Goal: Find specific page/section: Find specific page/section

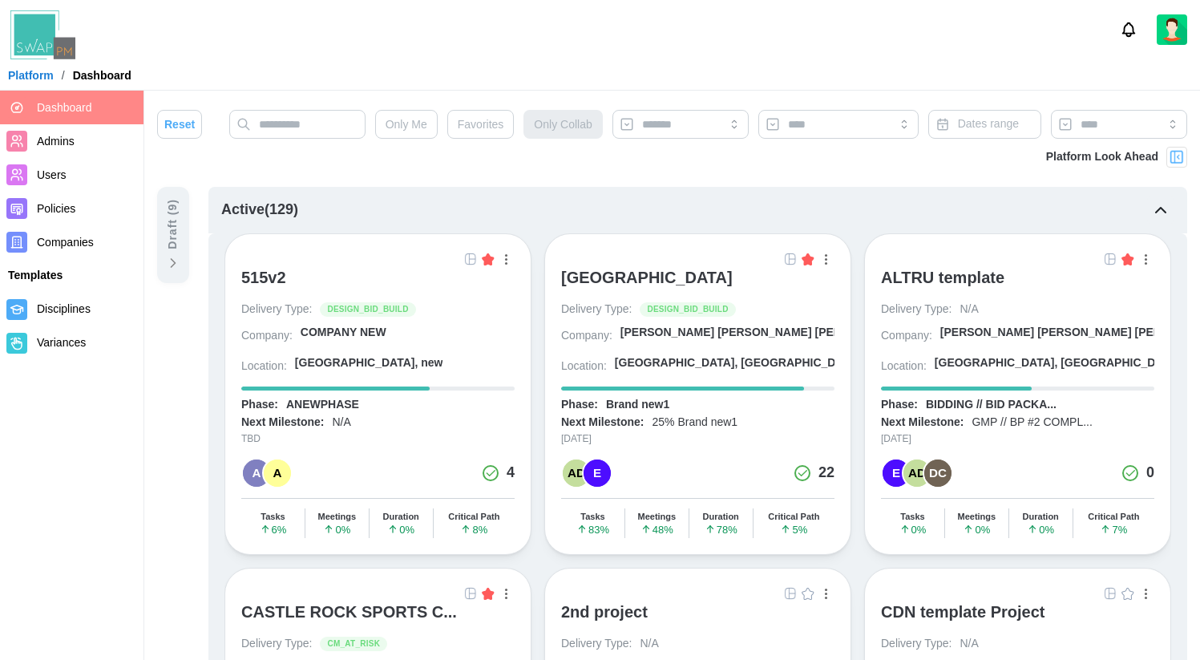
click at [789, 261] on img at bounding box center [790, 259] width 13 height 13
click at [826, 258] on button "button" at bounding box center [826, 259] width 18 height 18
click at [790, 263] on img at bounding box center [790, 259] width 13 height 13
click at [742, 360] on div "[GEOGRAPHIC_DATA], [GEOGRAPHIC_DATA]" at bounding box center [725, 366] width 220 height 22
click at [729, 285] on div "[GEOGRAPHIC_DATA]" at bounding box center [647, 277] width 172 height 19
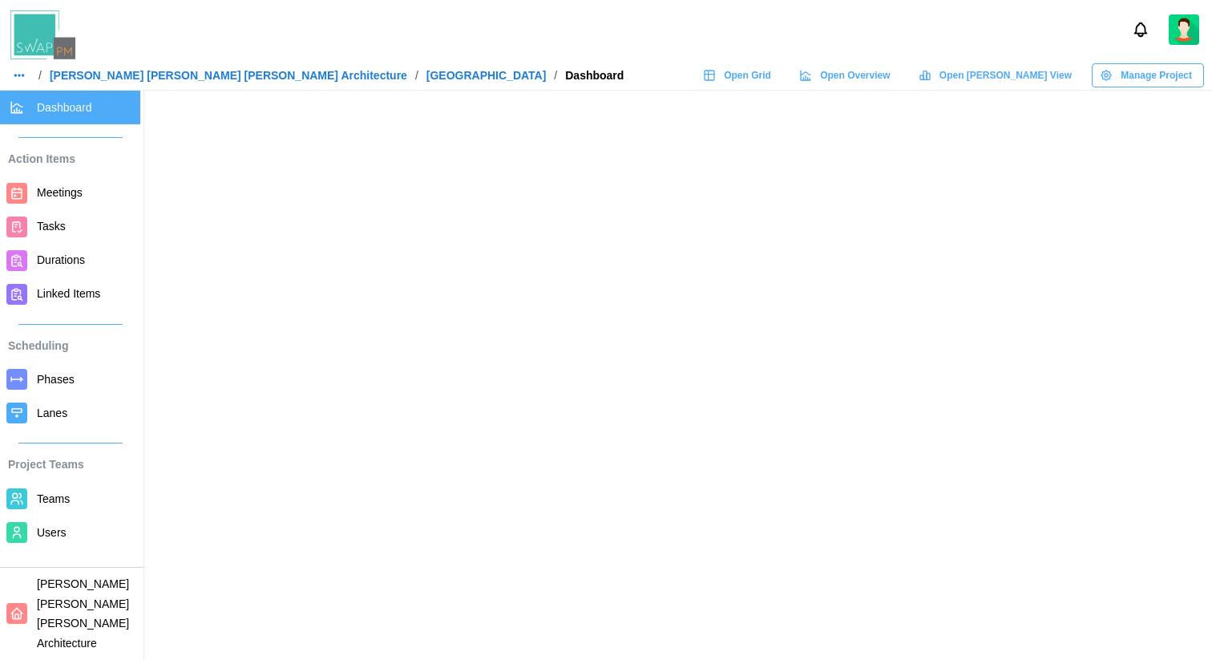
click at [890, 69] on span "Open Overview" at bounding box center [855, 75] width 70 height 22
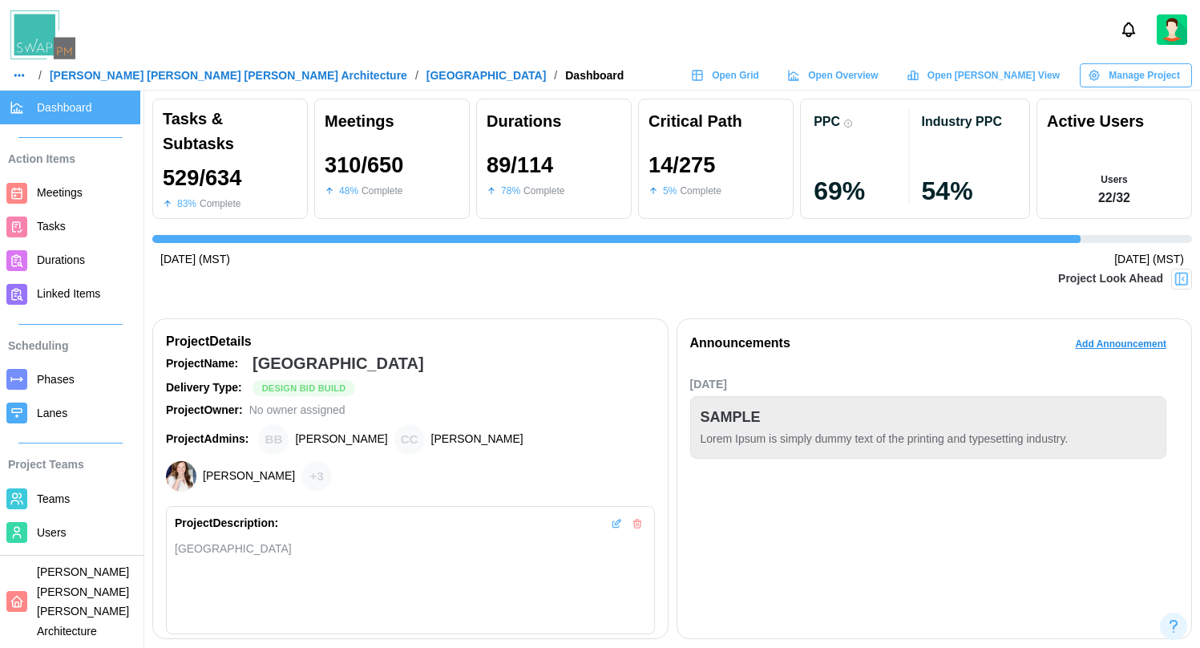
scroll to position [0, 11116]
click at [759, 72] on span "Open Grid" at bounding box center [735, 75] width 47 height 22
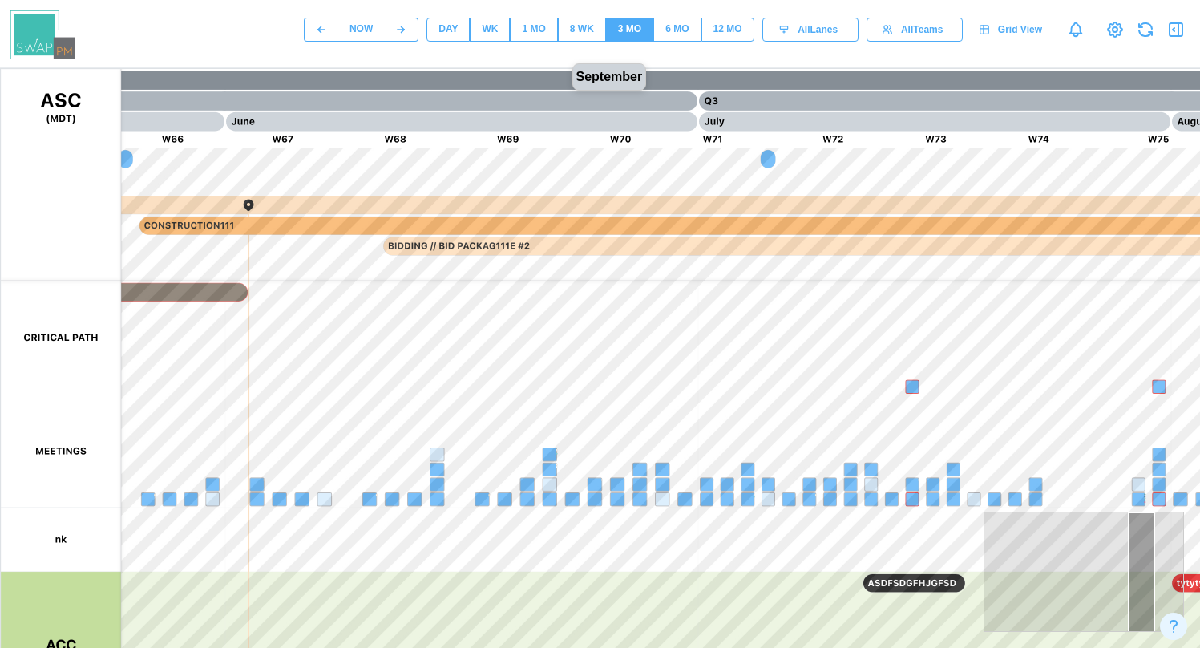
click at [572, 27] on div "8 WK" at bounding box center [582, 29] width 24 height 15
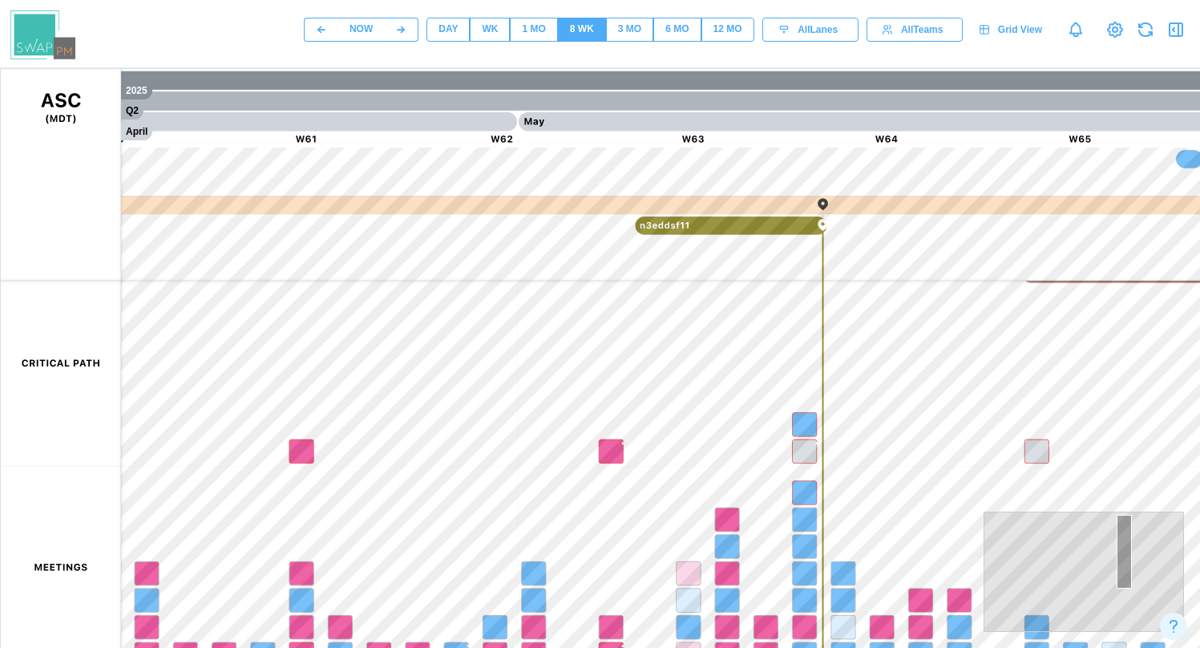
click at [522, 38] on span "1 MO" at bounding box center [533, 29] width 23 height 22
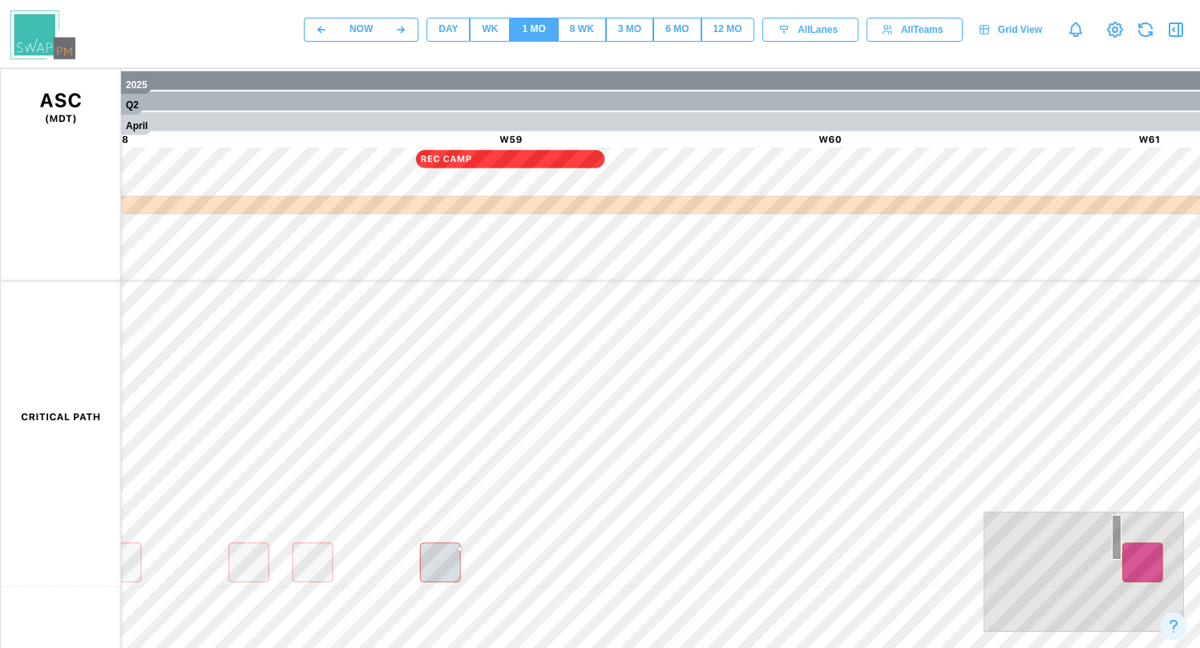
click at [486, 30] on div "WK" at bounding box center [490, 29] width 16 height 15
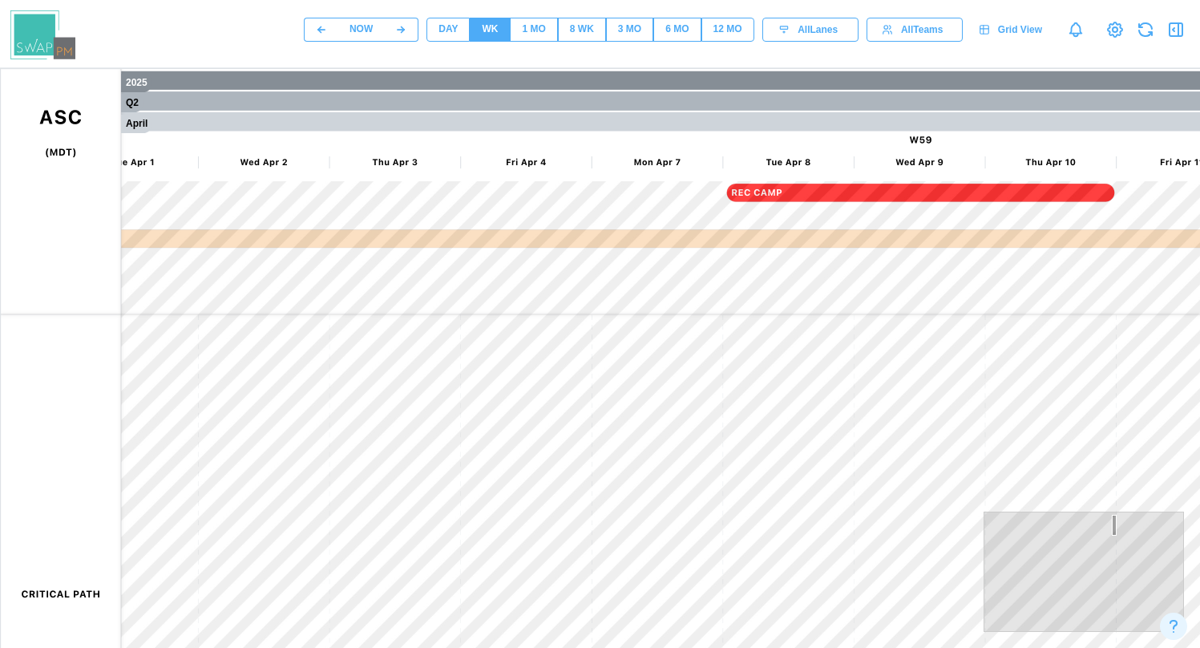
click at [446, 34] on div "DAY" at bounding box center [447, 29] width 19 height 15
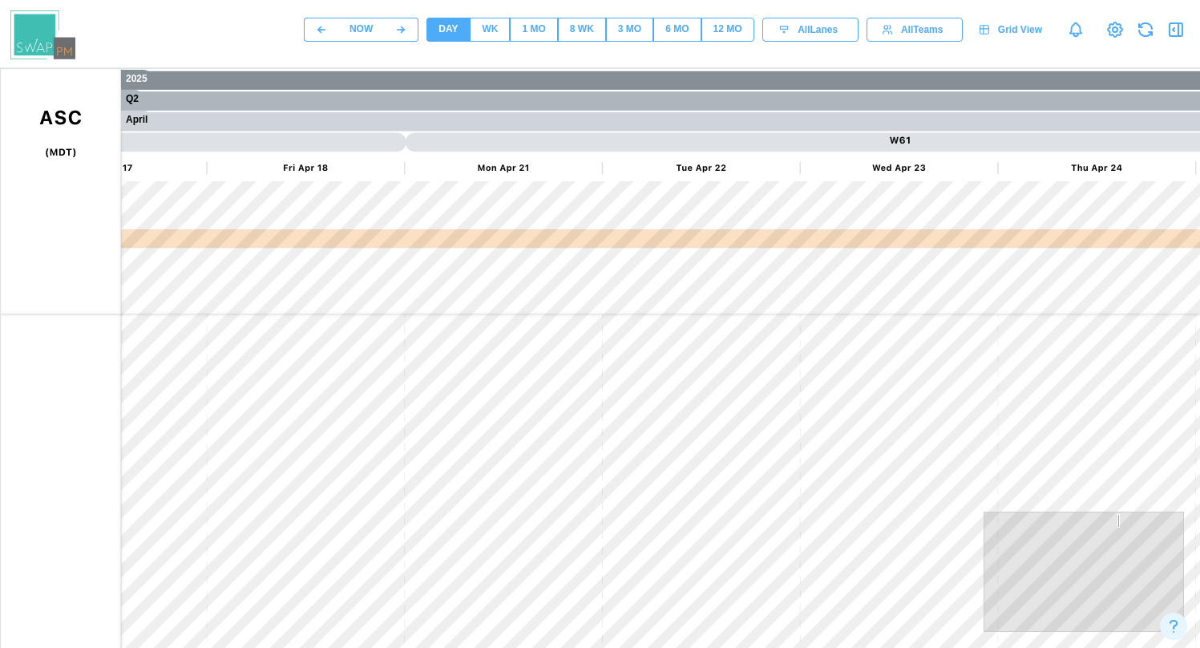
click at [484, 34] on div "WK" at bounding box center [490, 29] width 16 height 15
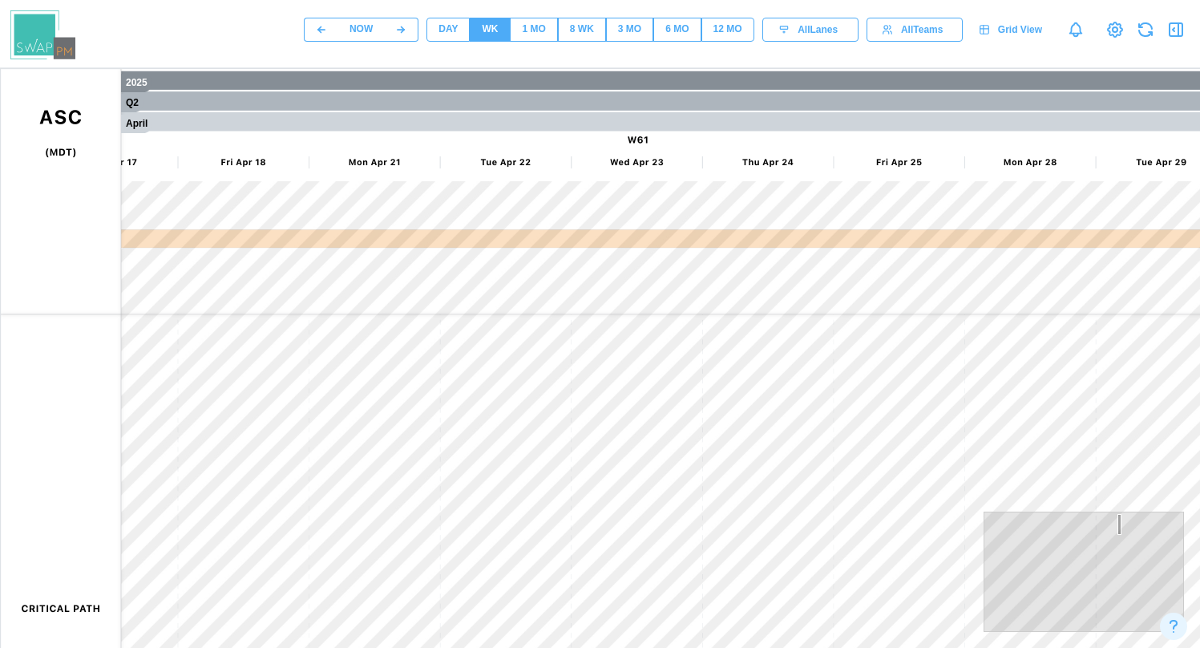
click at [529, 35] on div "1 MO" at bounding box center [533, 29] width 23 height 15
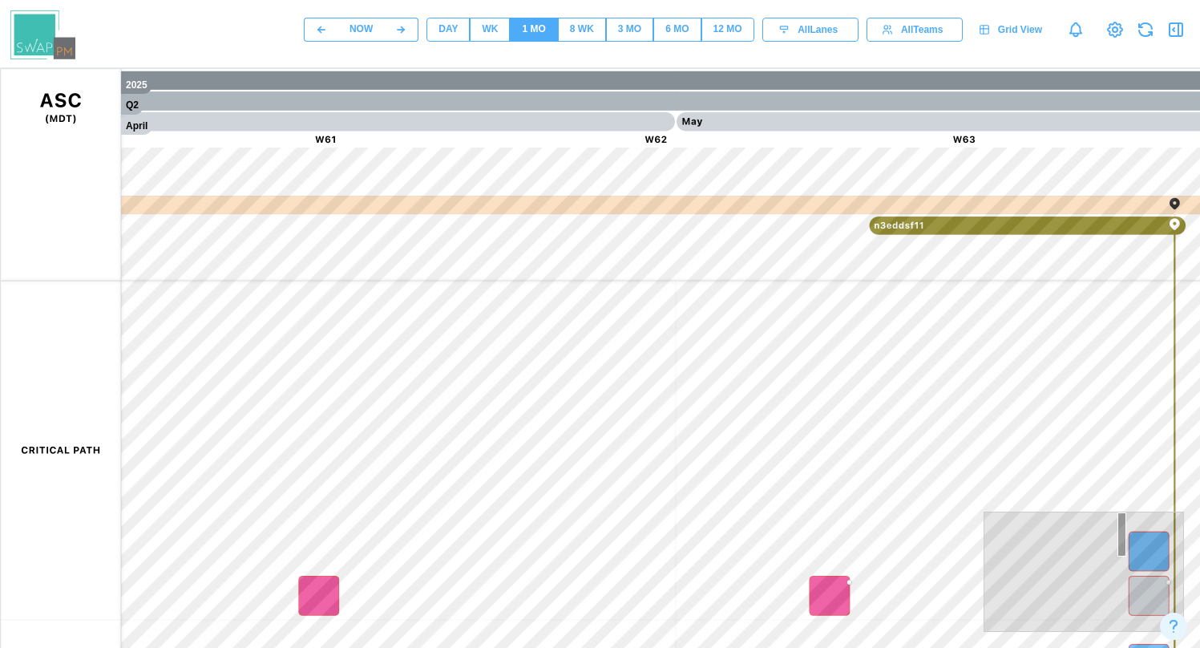
click at [483, 31] on div "WK" at bounding box center [490, 29] width 16 height 15
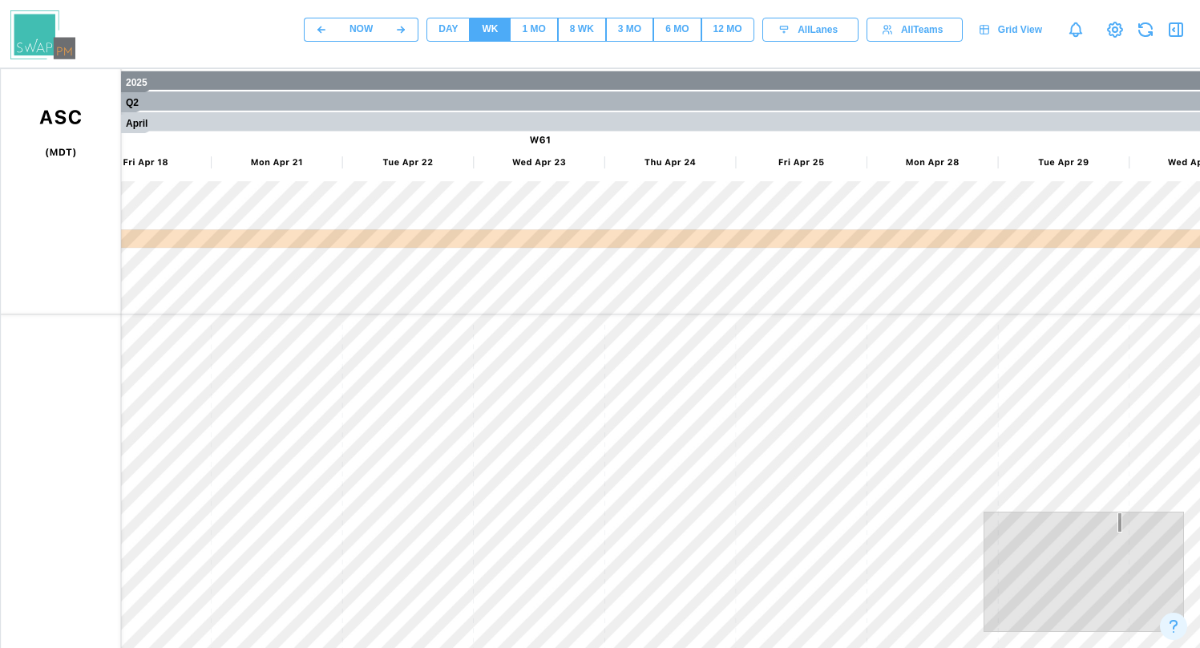
click at [431, 25] on button "DAY" at bounding box center [447, 30] width 43 height 24
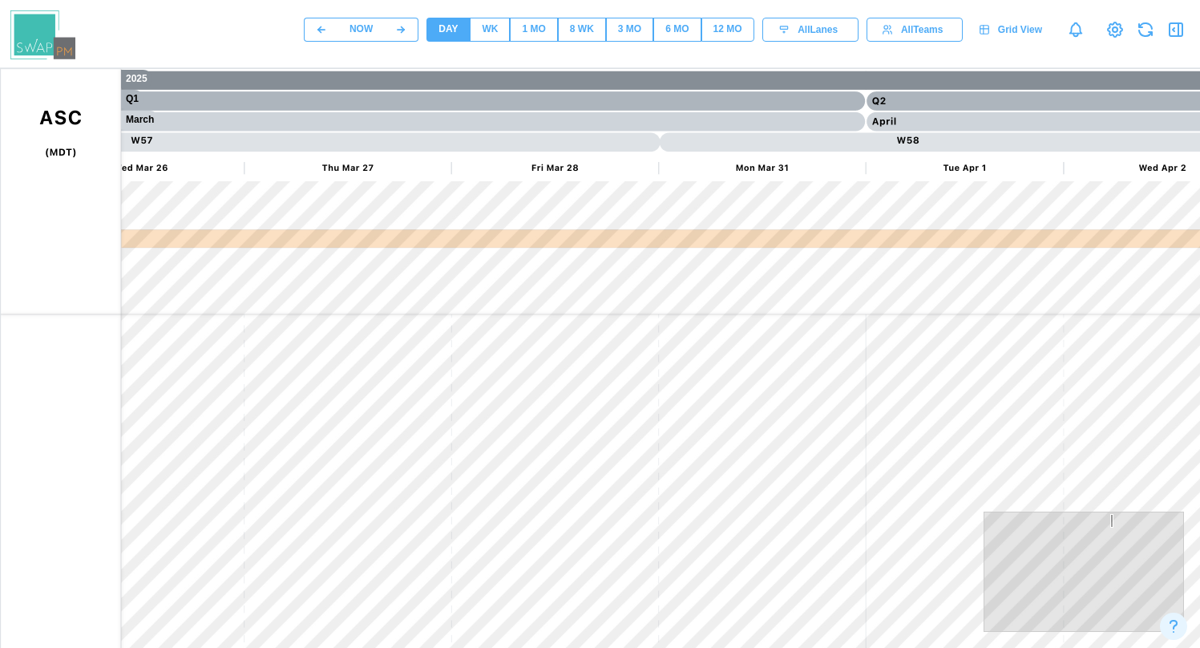
click at [482, 35] on div "WK" at bounding box center [490, 29] width 16 height 15
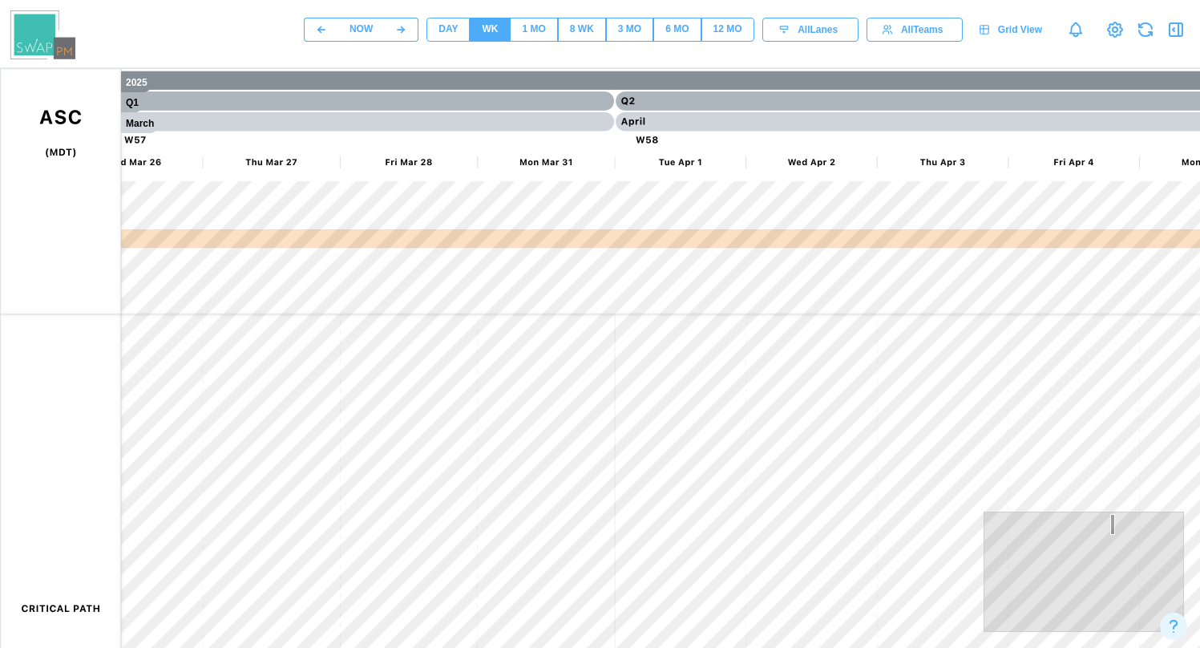
click at [523, 29] on div "1 MO" at bounding box center [533, 29] width 23 height 15
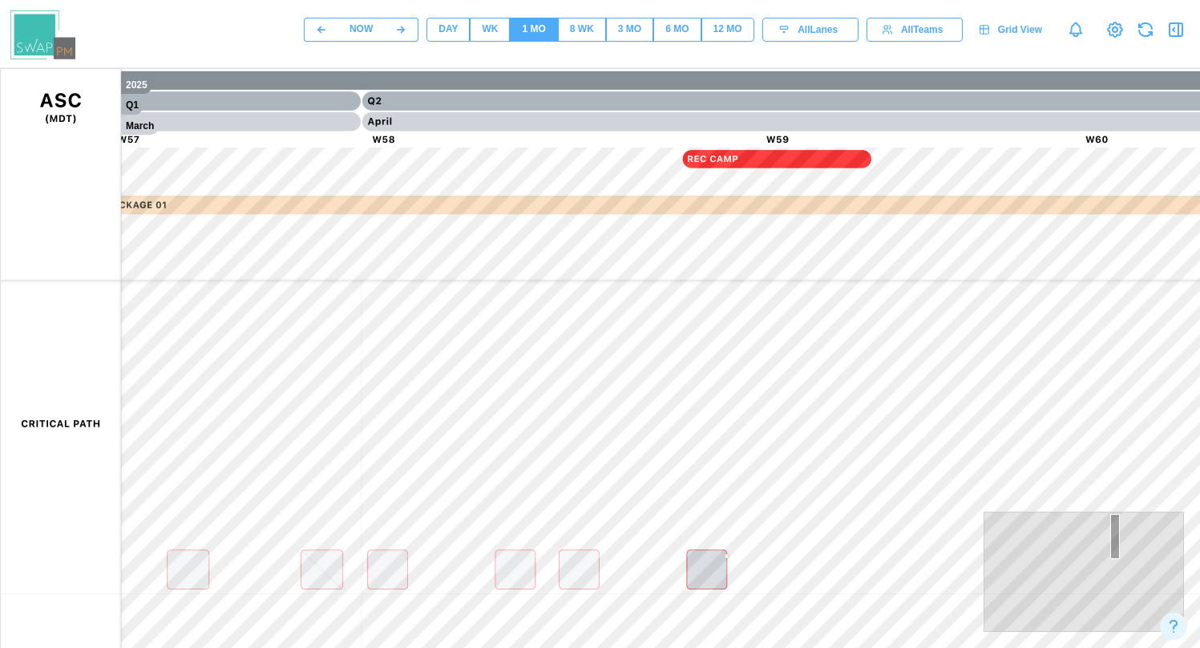
click at [570, 28] on div "8 WK" at bounding box center [582, 29] width 24 height 15
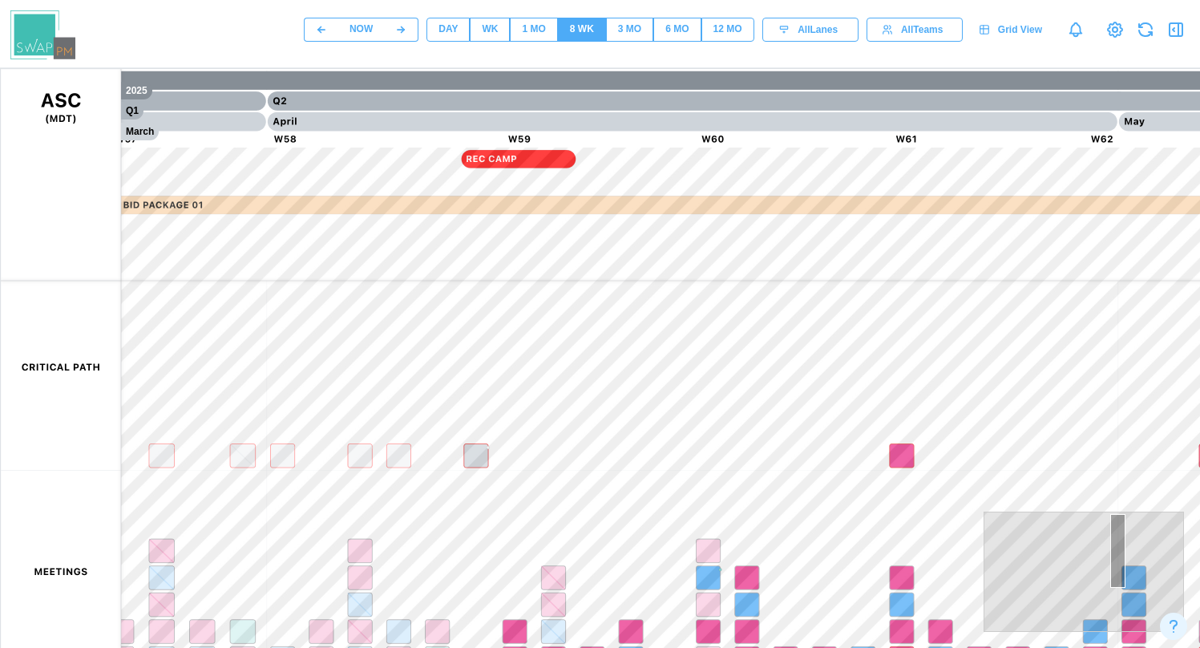
click at [626, 38] on span "3 MO" at bounding box center [629, 29] width 23 height 22
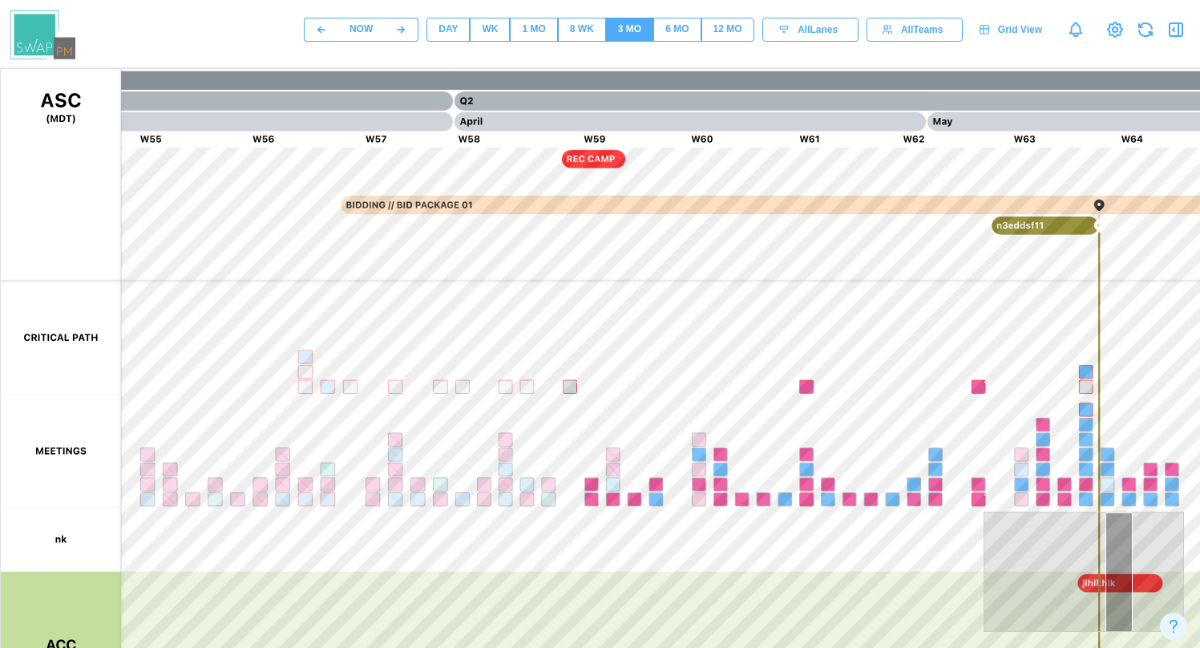
click at [577, 38] on span "8 WK" at bounding box center [582, 29] width 24 height 22
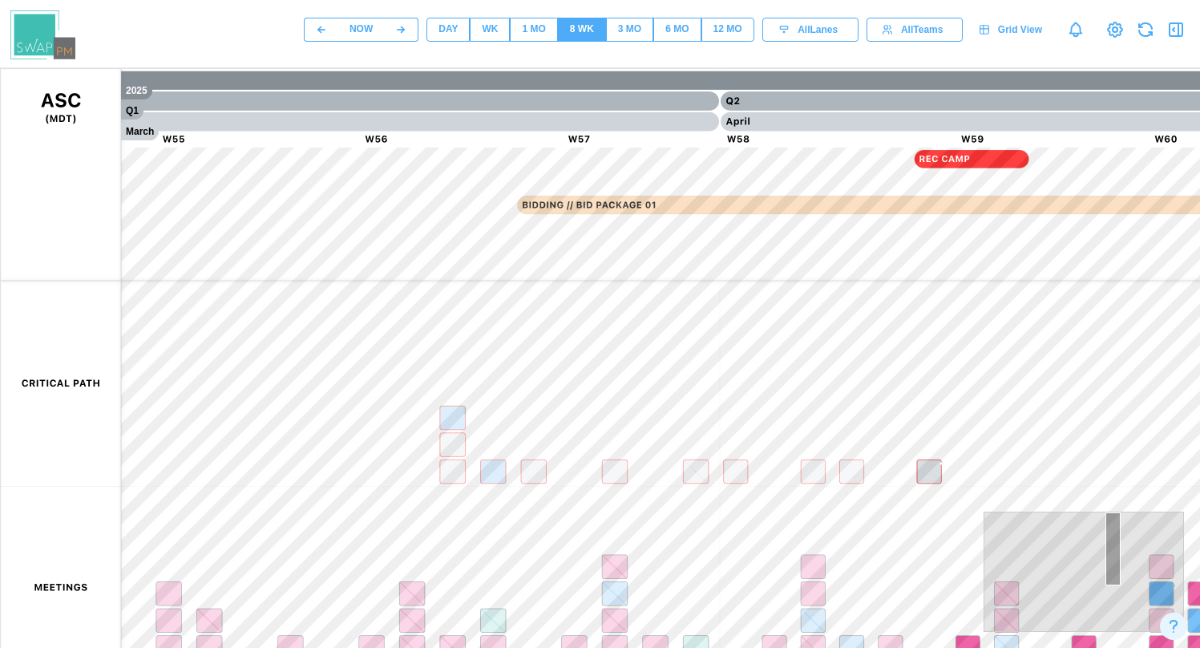
click at [531, 26] on div "1 MO" at bounding box center [533, 29] width 23 height 15
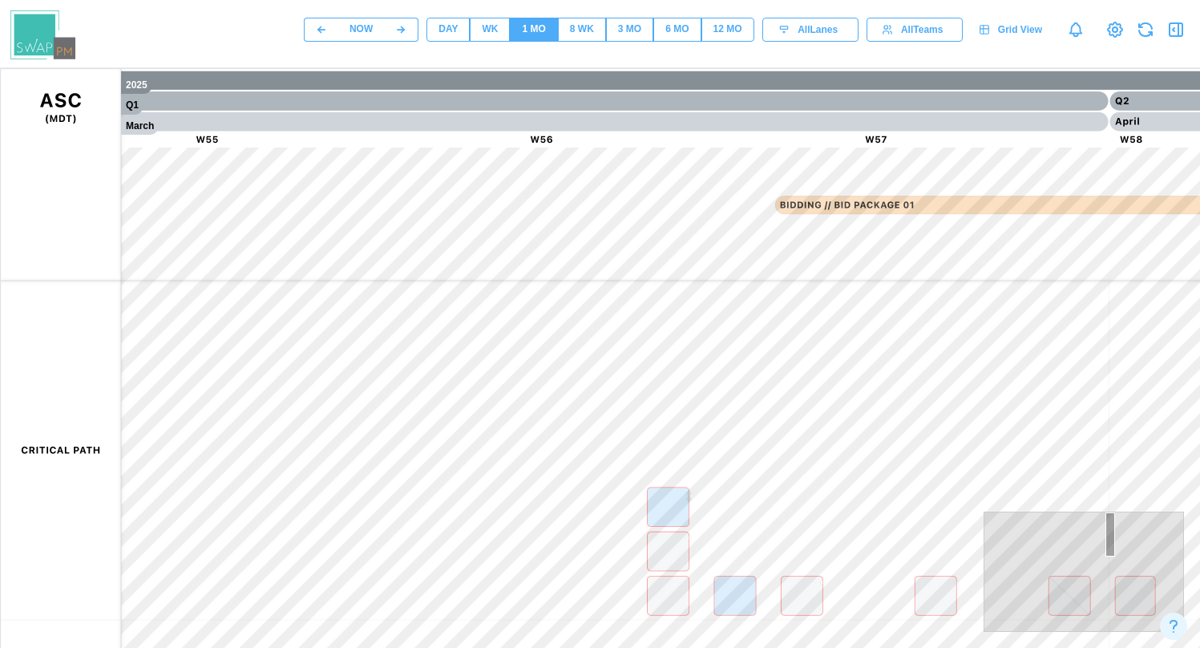
click at [485, 29] on div "WK" at bounding box center [490, 29] width 16 height 15
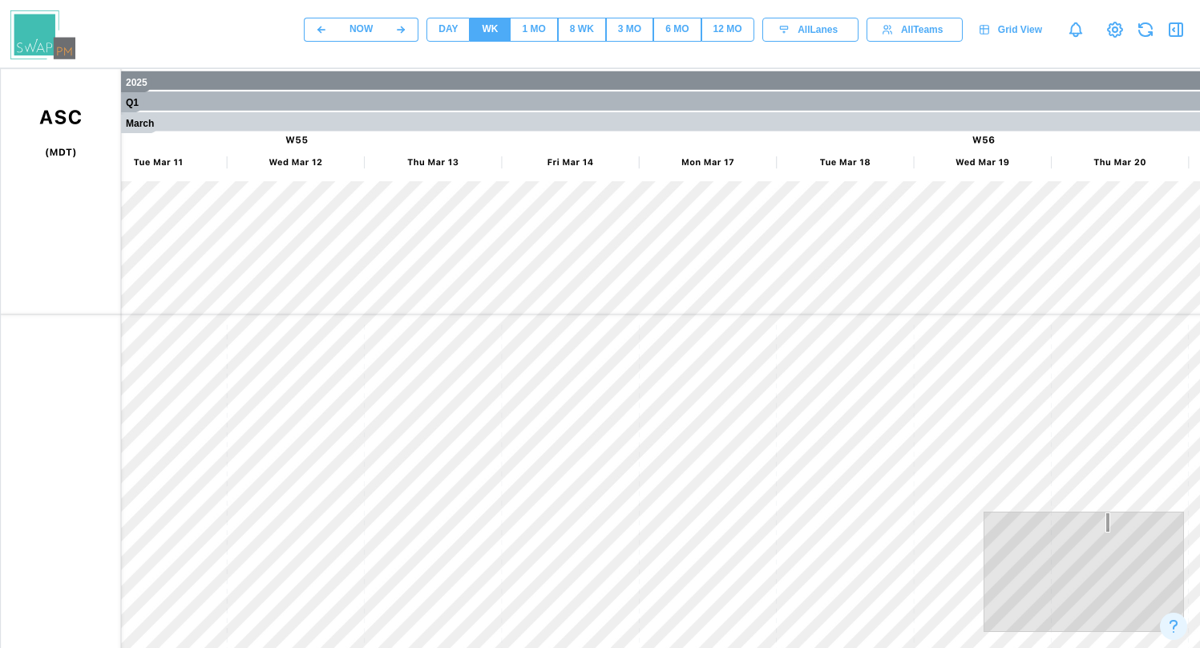
click at [450, 28] on div "DAY" at bounding box center [447, 29] width 19 height 15
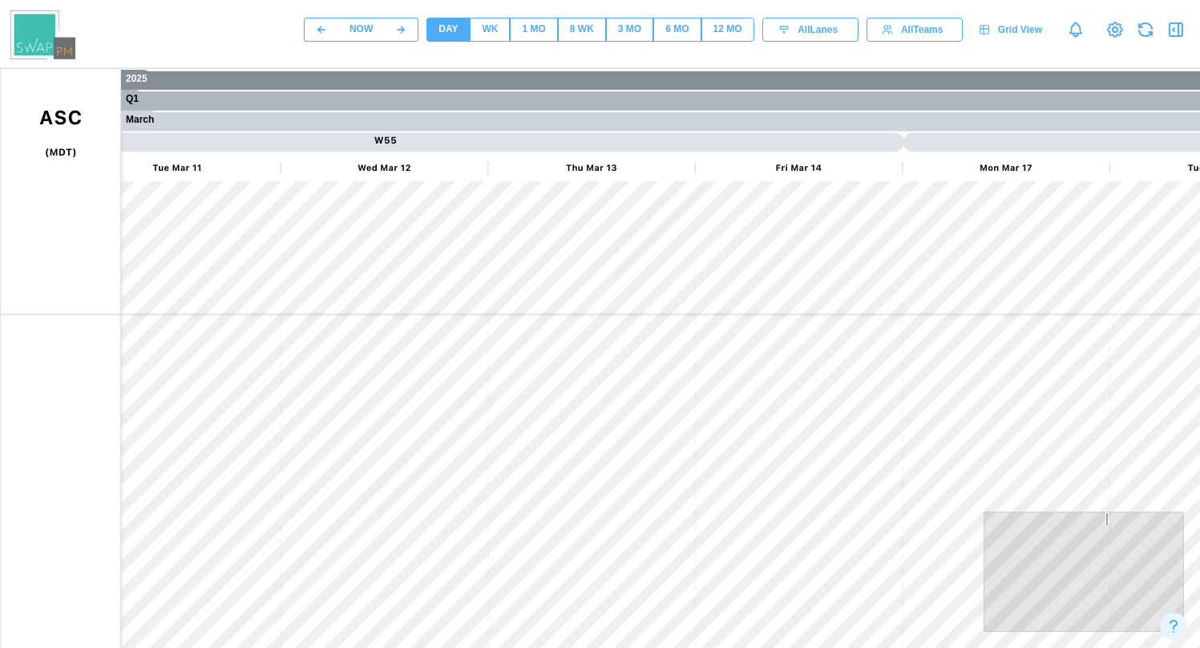
click at [477, 28] on button "WK" at bounding box center [490, 30] width 40 height 24
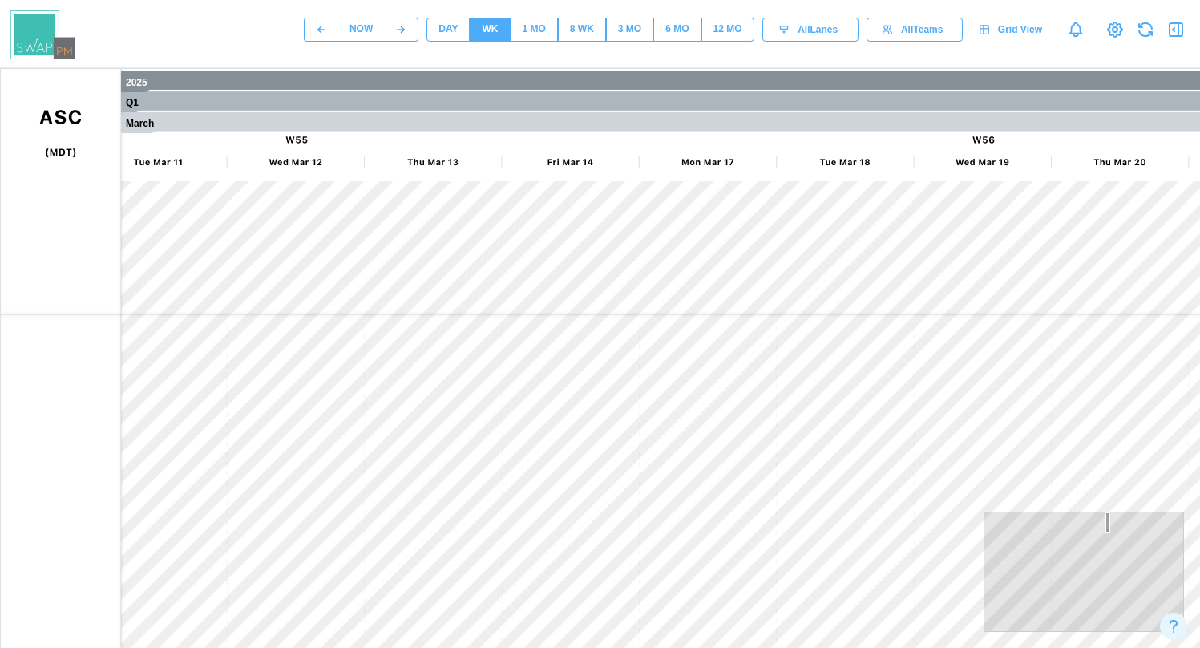
click at [534, 38] on span "1 MO" at bounding box center [533, 29] width 23 height 22
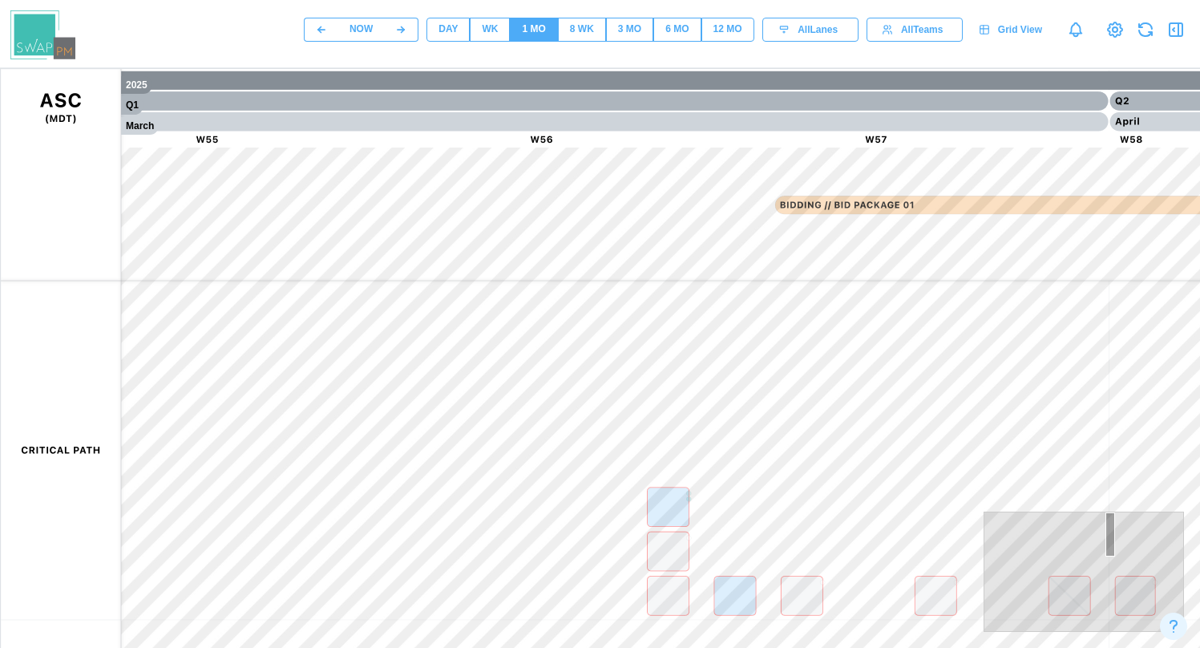
click at [570, 37] on span "8 WK" at bounding box center [582, 29] width 24 height 22
